Goal: Communication & Community: Answer question/provide support

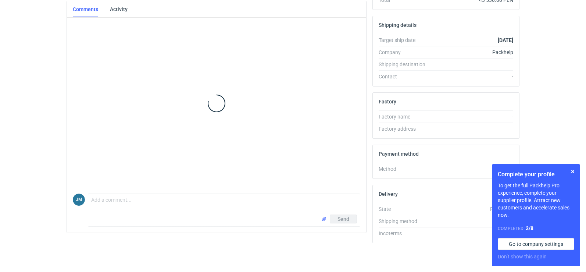
scroll to position [223, 0]
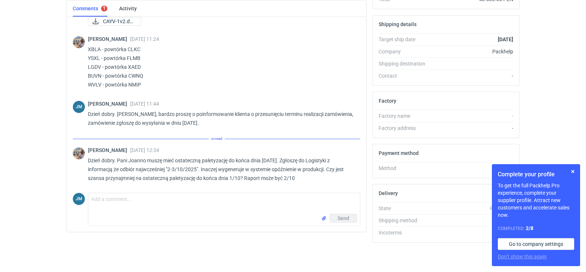
click at [113, 217] on div "Send" at bounding box center [224, 220] width 272 height 12
click at [112, 208] on textarea "Comment message" at bounding box center [224, 203] width 272 height 21
type textarea "P"
click at [171, 201] on textarea "ok [PERSON_NAME], jeste smy w kontakcie" at bounding box center [224, 203] width 272 height 21
click at [170, 200] on textarea "ok [PERSON_NAME], jeste smy w kontakcie" at bounding box center [224, 203] width 272 height 21
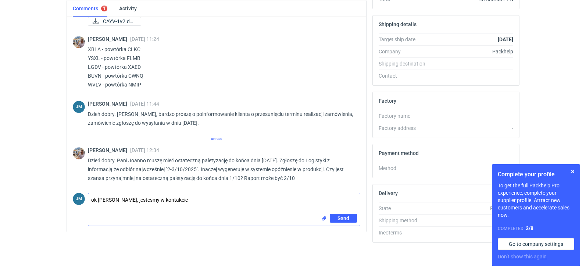
click at [228, 199] on textarea "ok [PERSON_NAME], jestesmy w kontakcie" at bounding box center [224, 203] width 272 height 21
drag, startPoint x: 228, startPoint y: 199, endPoint x: 83, endPoint y: 209, distance: 145.3
click at [83, 209] on div "JM Comment message ok [PERSON_NAME], jestesmy w kontakcie Send" at bounding box center [217, 208] width 288 height 36
drag, startPoint x: 223, startPoint y: 198, endPoint x: 0, endPoint y: 189, distance: 223.4
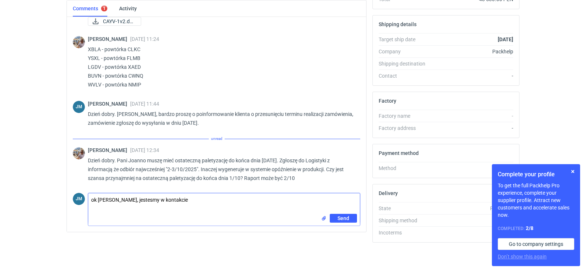
paste textarea "[PERSON_NAME], jestesmy w kontakcie"
type textarea "o [PERSON_NAME], jestesmy w kontakcie"
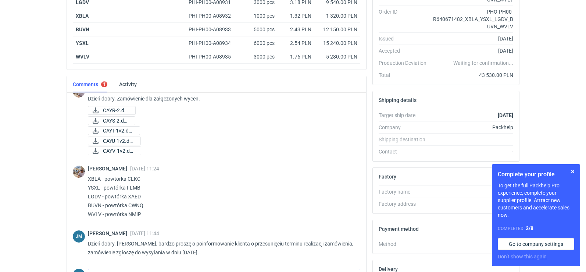
scroll to position [0, 0]
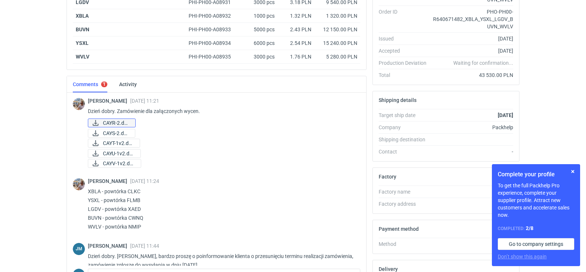
click at [110, 124] on span "CAYR-2.docx" at bounding box center [116, 123] width 26 height 8
click at [111, 134] on span "CAYS-2.docx" at bounding box center [116, 133] width 26 height 8
click at [117, 122] on span "CAYR-2.docx" at bounding box center [116, 123] width 26 height 8
click at [124, 134] on span "CAYS-2.docx" at bounding box center [116, 133] width 26 height 8
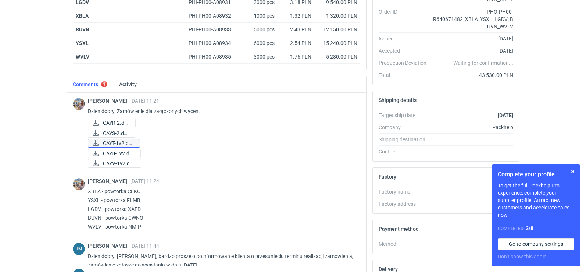
click at [117, 143] on span "CAYT-1v2.docx" at bounding box center [118, 143] width 31 height 8
click at [113, 153] on span "CAYU-1v2.docx" at bounding box center [119, 153] width 32 height 8
click at [107, 163] on span "CAYV-1v2.docx" at bounding box center [119, 163] width 32 height 8
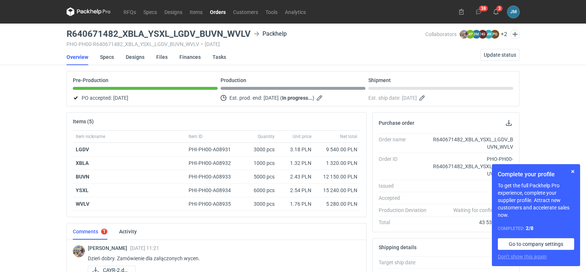
click at [87, 10] on icon at bounding box center [89, 11] width 44 height 9
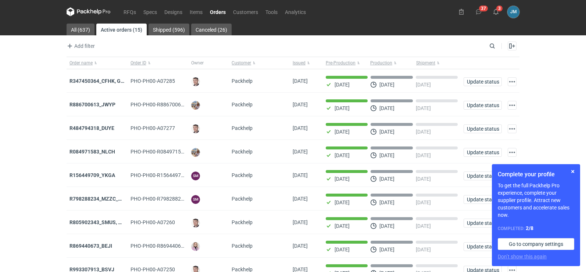
click at [87, 14] on icon at bounding box center [89, 11] width 44 height 9
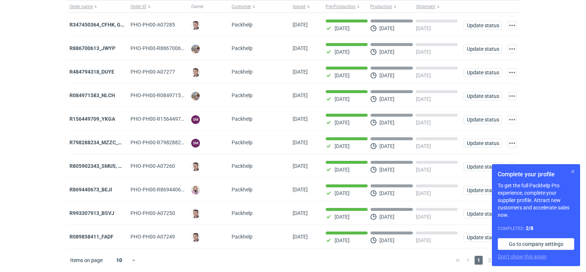
click at [573, 170] on button "button" at bounding box center [573, 171] width 9 height 9
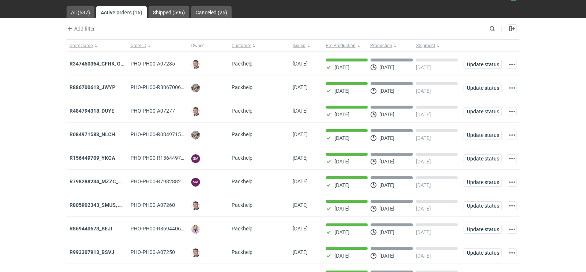
scroll to position [0, 0]
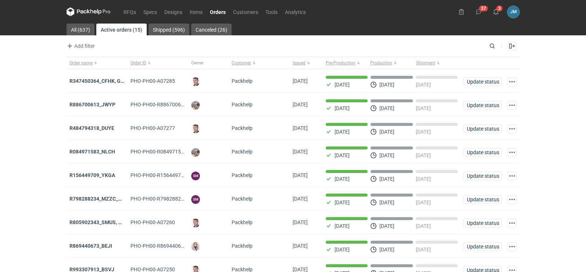
click at [78, 10] on icon at bounding box center [82, 12] width 10 height 4
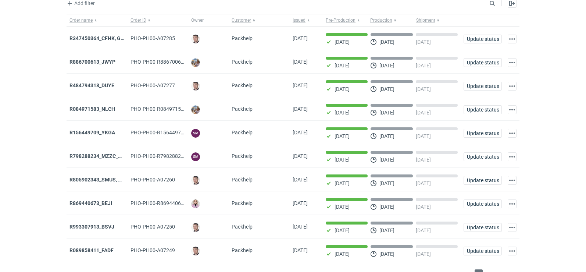
scroll to position [60, 0]
